Goal: Task Accomplishment & Management: Use online tool/utility

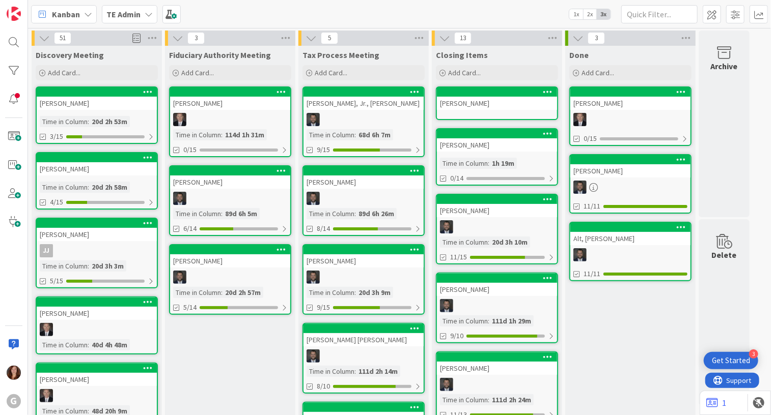
click at [109, 96] on div at bounding box center [97, 92] width 120 height 9
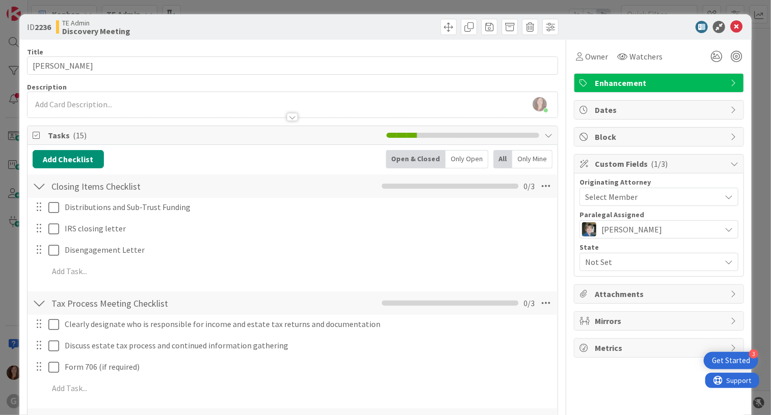
click at [605, 262] on span "Not Set" at bounding box center [652, 262] width 135 height 12
click at [603, 284] on link "FL" at bounding box center [657, 286] width 162 height 18
click at [730, 26] on icon at bounding box center [736, 27] width 12 height 12
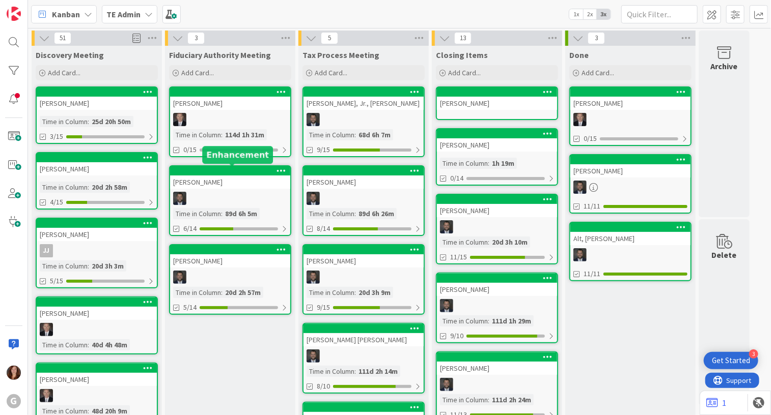
click at [210, 170] on div at bounding box center [233, 170] width 116 height 7
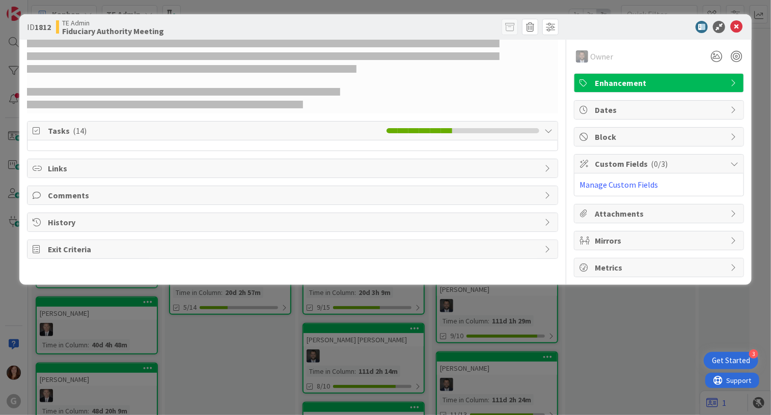
click at [65, 129] on span "Tasks ( 14 )" at bounding box center [214, 131] width 333 height 12
click at [63, 131] on span "Tasks ( 14 )" at bounding box center [214, 131] width 333 height 12
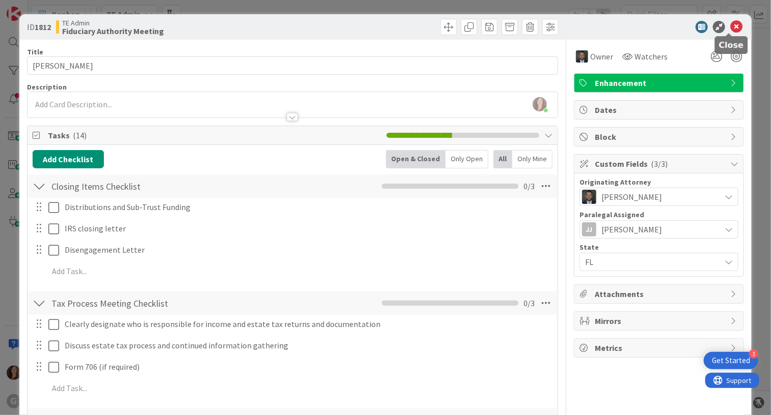
click at [730, 26] on icon at bounding box center [736, 27] width 12 height 12
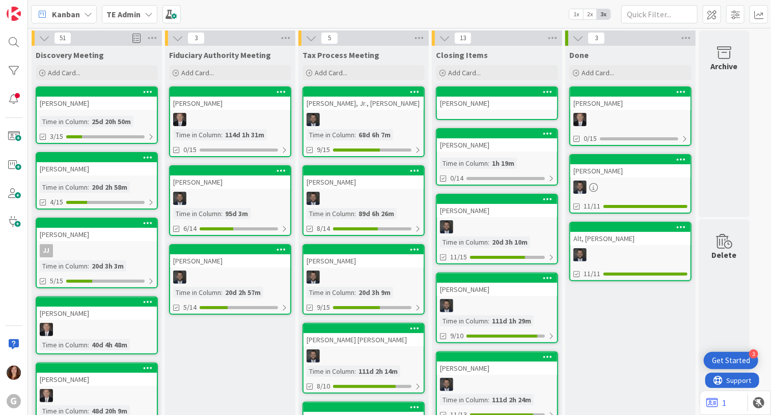
click at [512, 95] on div at bounding box center [497, 92] width 120 height 9
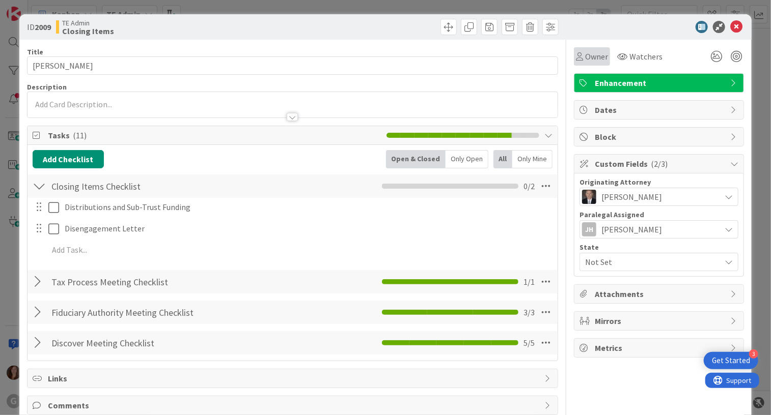
click at [576, 60] on div "Owner" at bounding box center [592, 56] width 32 height 12
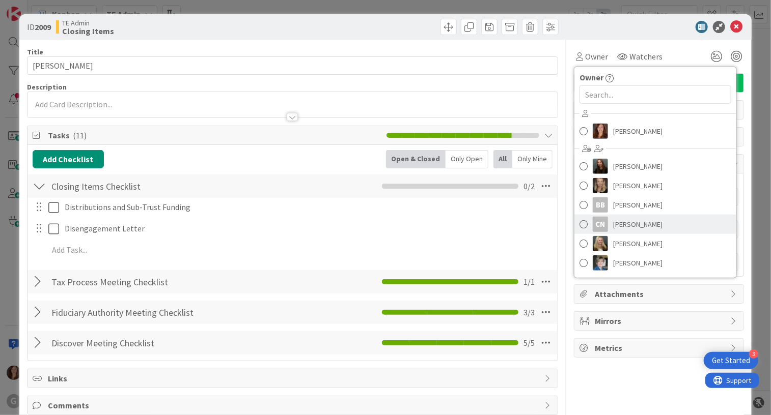
scroll to position [150, 0]
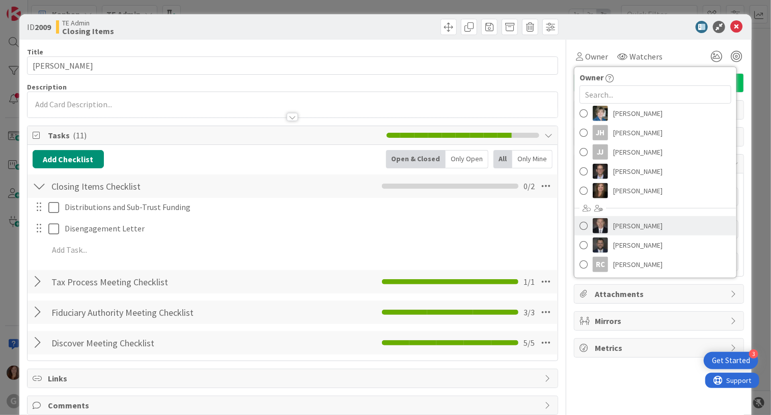
click at [579, 227] on span at bounding box center [583, 225] width 8 height 15
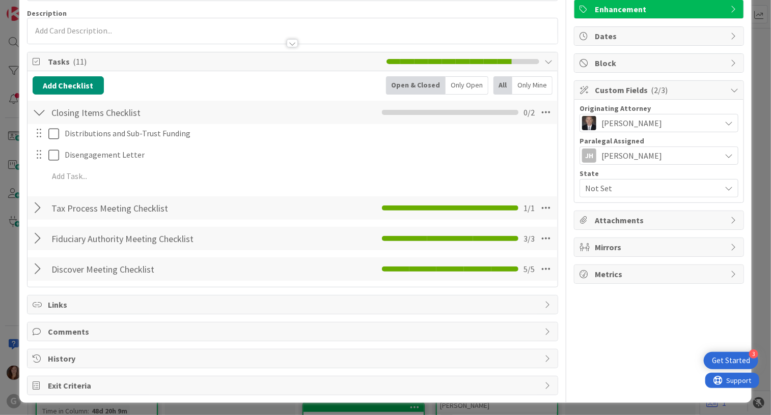
scroll to position [74, 0]
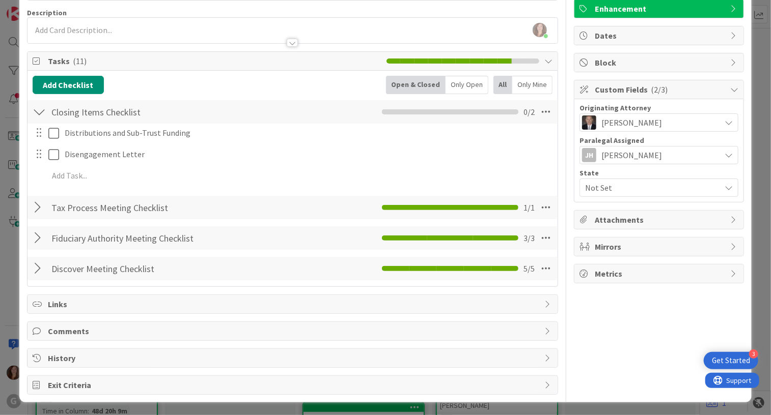
click at [652, 195] on div "Not Set" at bounding box center [658, 188] width 159 height 18
click at [581, 234] on icon at bounding box center [585, 229] width 8 height 15
click at [619, 326] on div "Owner Owner Remove Set as Watcher [PERSON_NAME] [PERSON_NAME] [PERSON_NAME] BB …" at bounding box center [659, 180] width 170 height 430
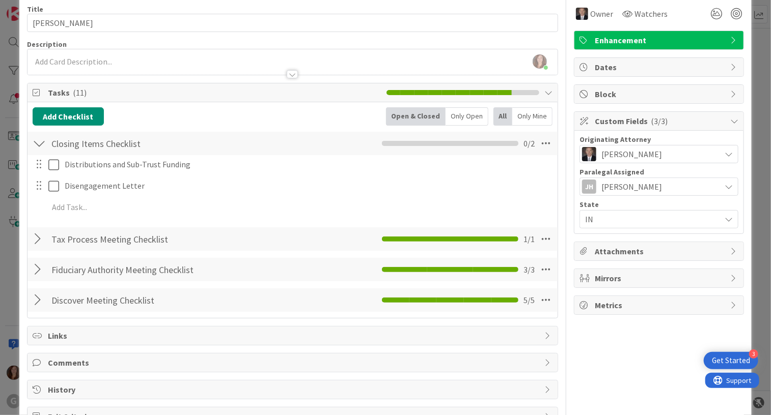
scroll to position [0, 0]
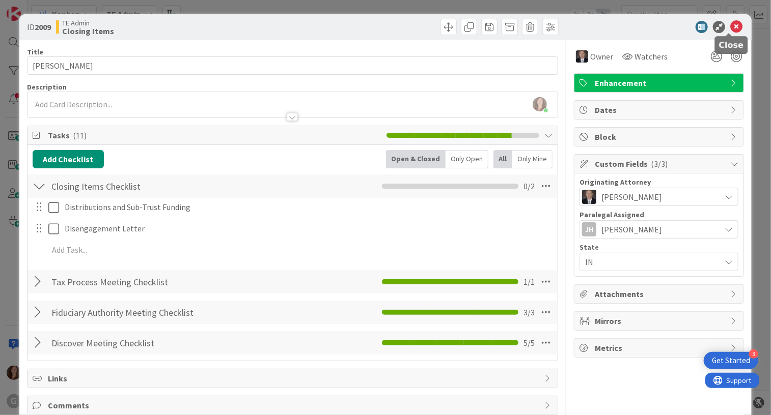
click at [730, 25] on icon at bounding box center [736, 27] width 12 height 12
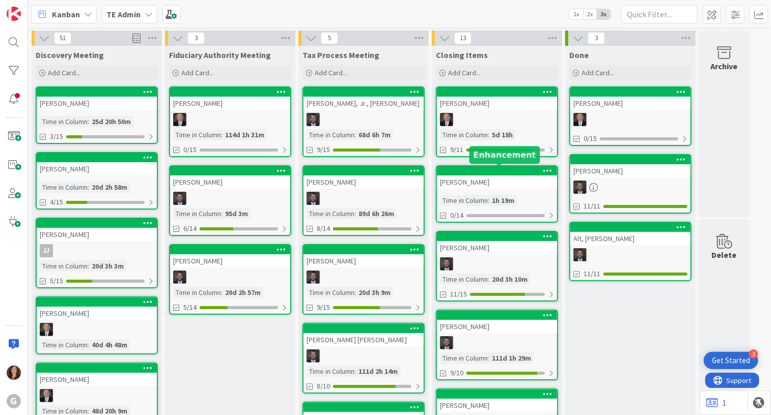
click at [460, 168] on div at bounding box center [499, 170] width 116 height 7
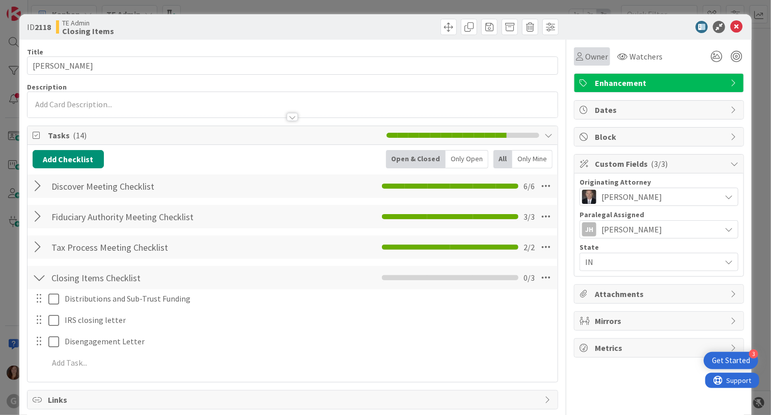
click at [585, 52] on span "Owner" at bounding box center [596, 56] width 23 height 12
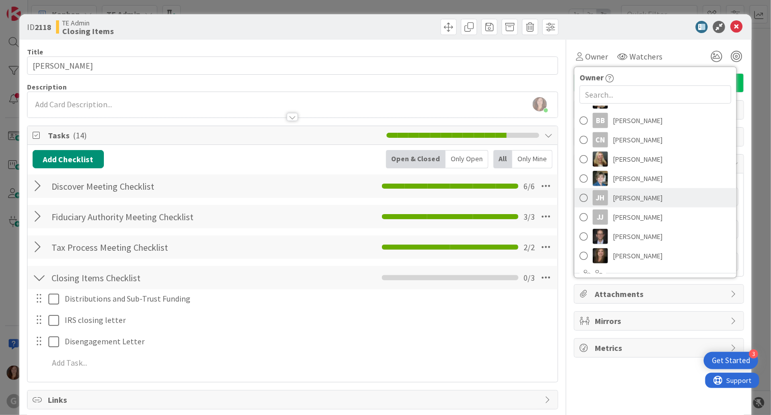
scroll to position [150, 0]
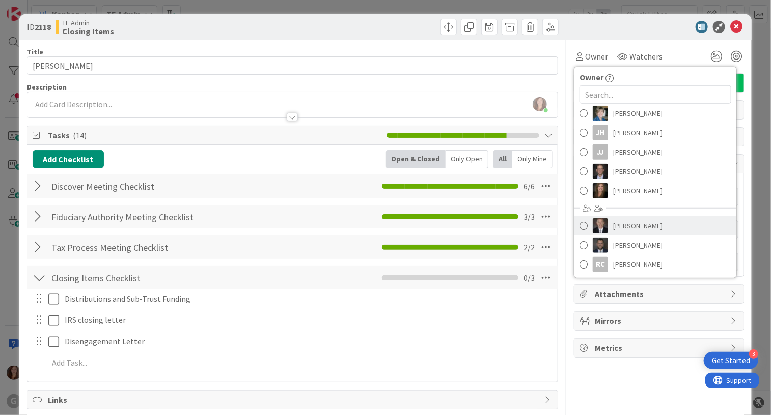
click at [579, 227] on span at bounding box center [583, 225] width 8 height 15
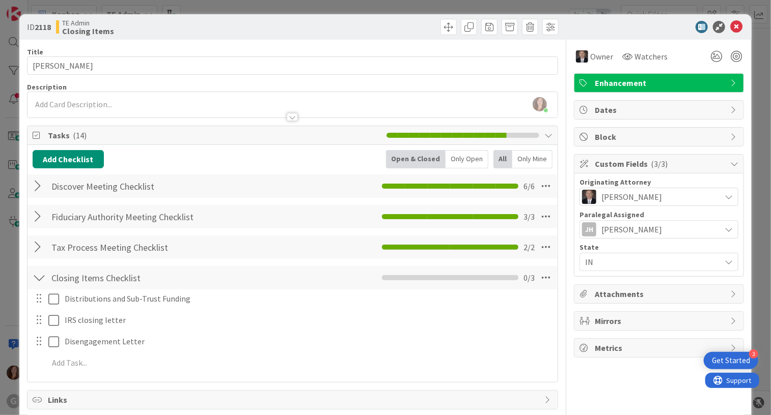
click at [594, 391] on div "Owner Owner Remove Set as Watcher [PERSON_NAME] [PERSON_NAME] [PERSON_NAME] BB …" at bounding box center [659, 265] width 170 height 451
click at [730, 26] on icon at bounding box center [736, 27] width 12 height 12
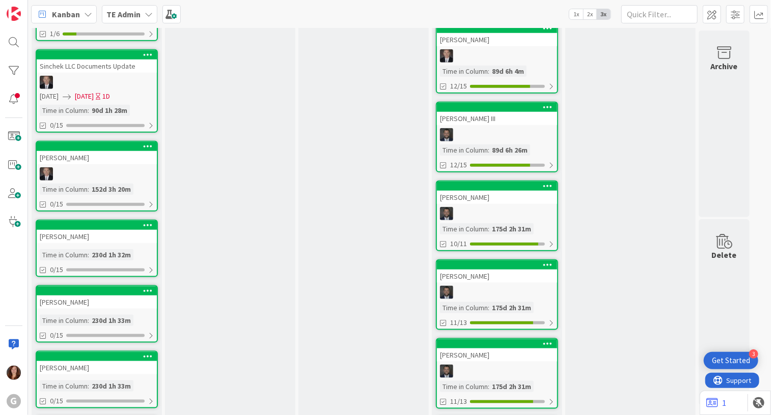
scroll to position [458, 0]
click at [128, 288] on div at bounding box center [99, 291] width 116 height 7
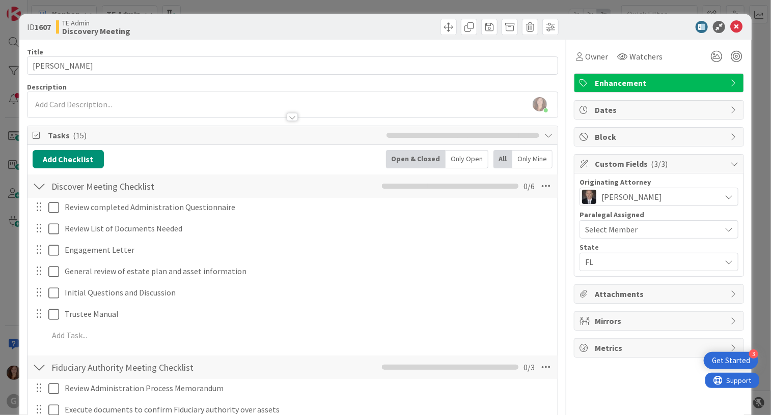
click at [602, 231] on span "Select Member" at bounding box center [611, 229] width 52 height 12
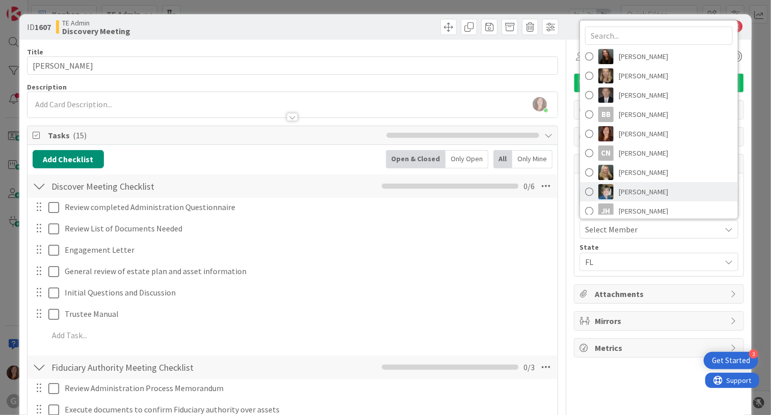
click at [620, 192] on span "[PERSON_NAME]" at bounding box center [642, 191] width 49 height 15
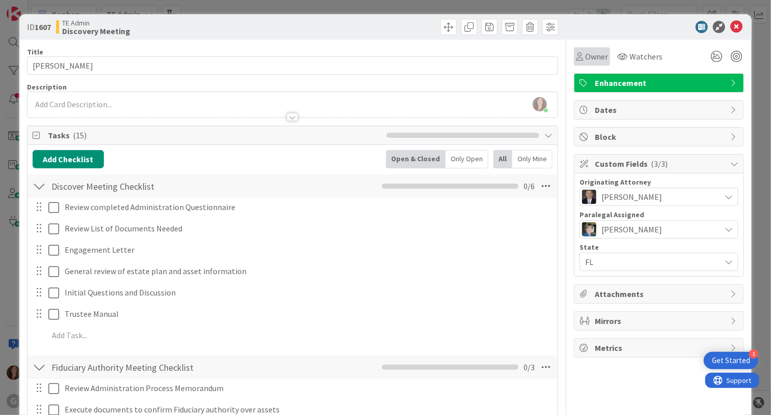
click at [585, 62] on span "Owner" at bounding box center [596, 56] width 23 height 12
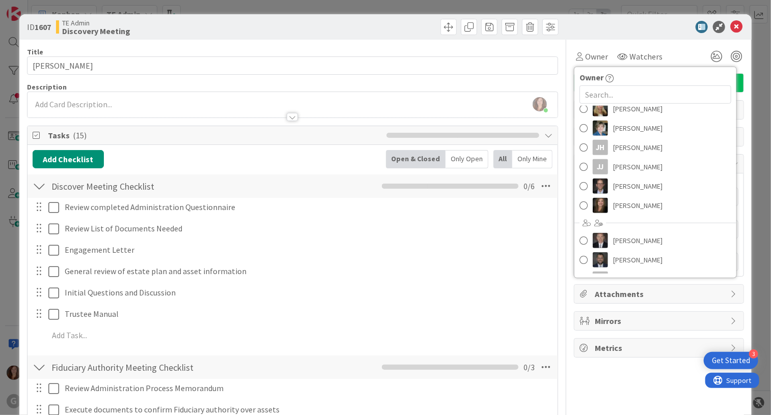
scroll to position [150, 0]
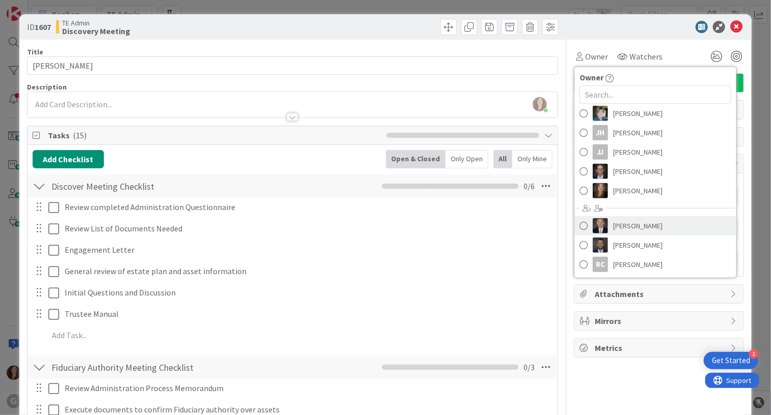
click at [579, 223] on span at bounding box center [583, 225] width 8 height 15
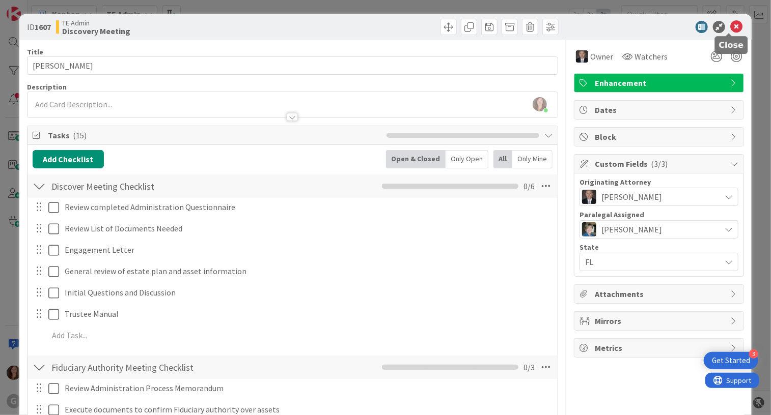
click at [731, 30] on icon at bounding box center [736, 27] width 12 height 12
